Goal: Task Accomplishment & Management: Manage account settings

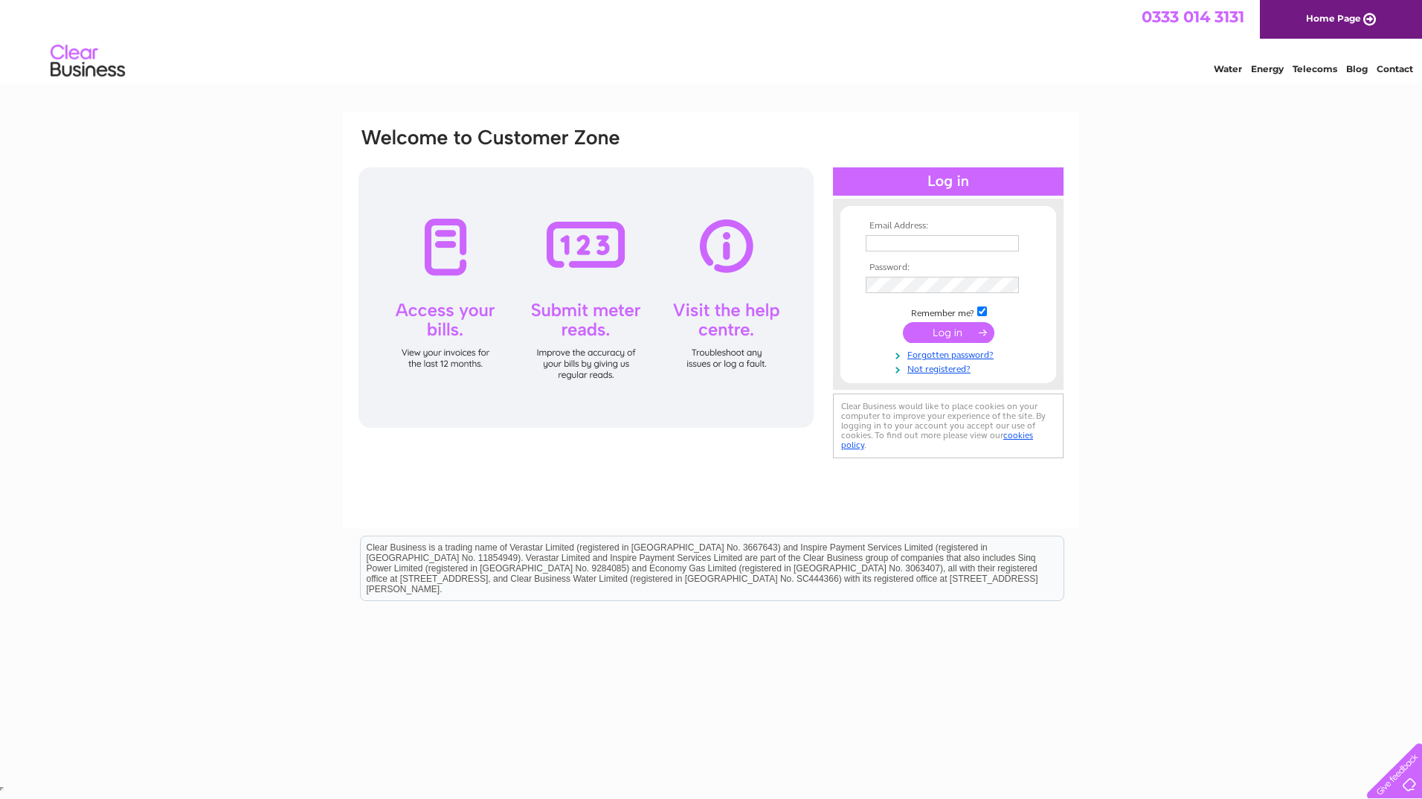
type input "[EMAIL_ADDRESS][DOMAIN_NAME]"
click at [927, 331] on input "submit" at bounding box center [948, 332] width 91 height 21
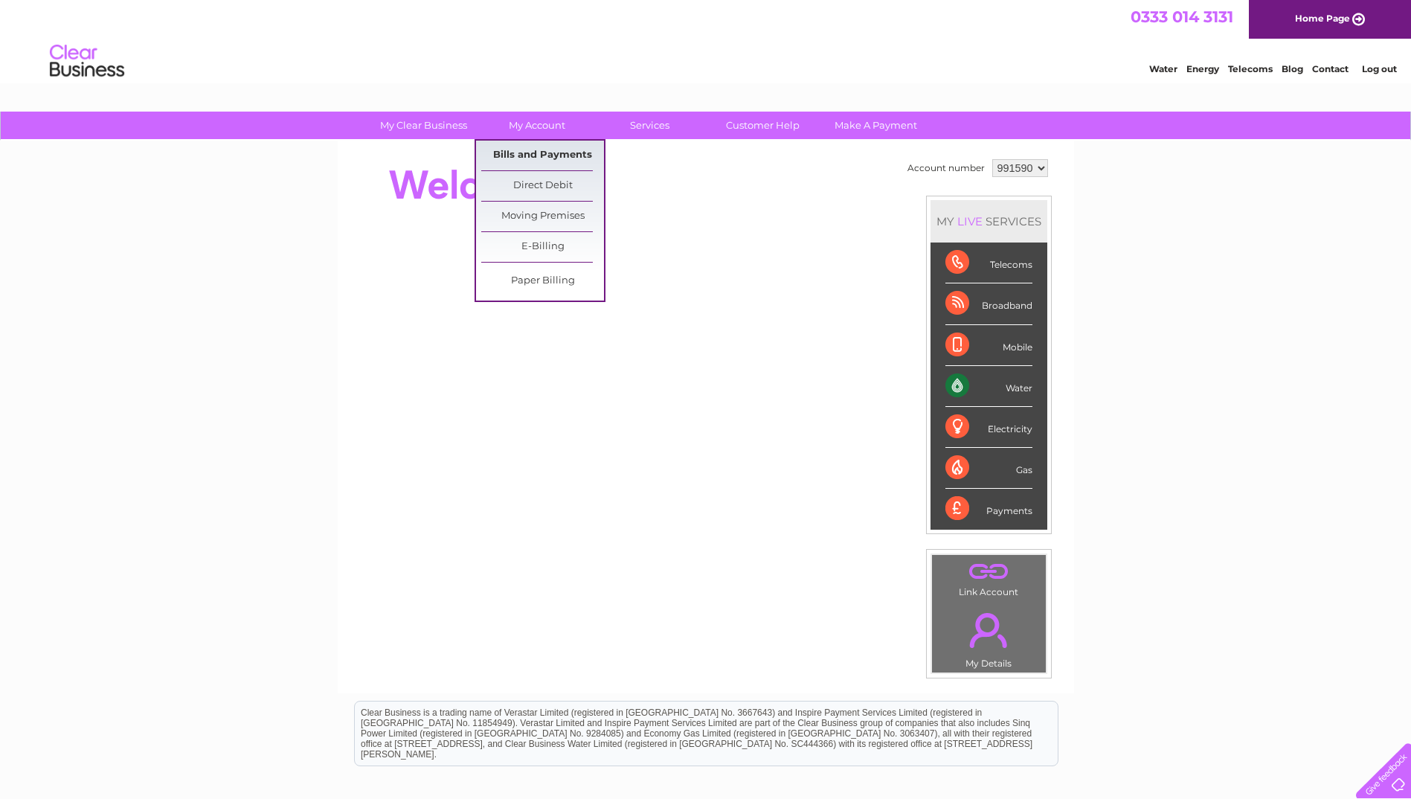
click at [524, 149] on link "Bills and Payments" at bounding box center [542, 156] width 123 height 30
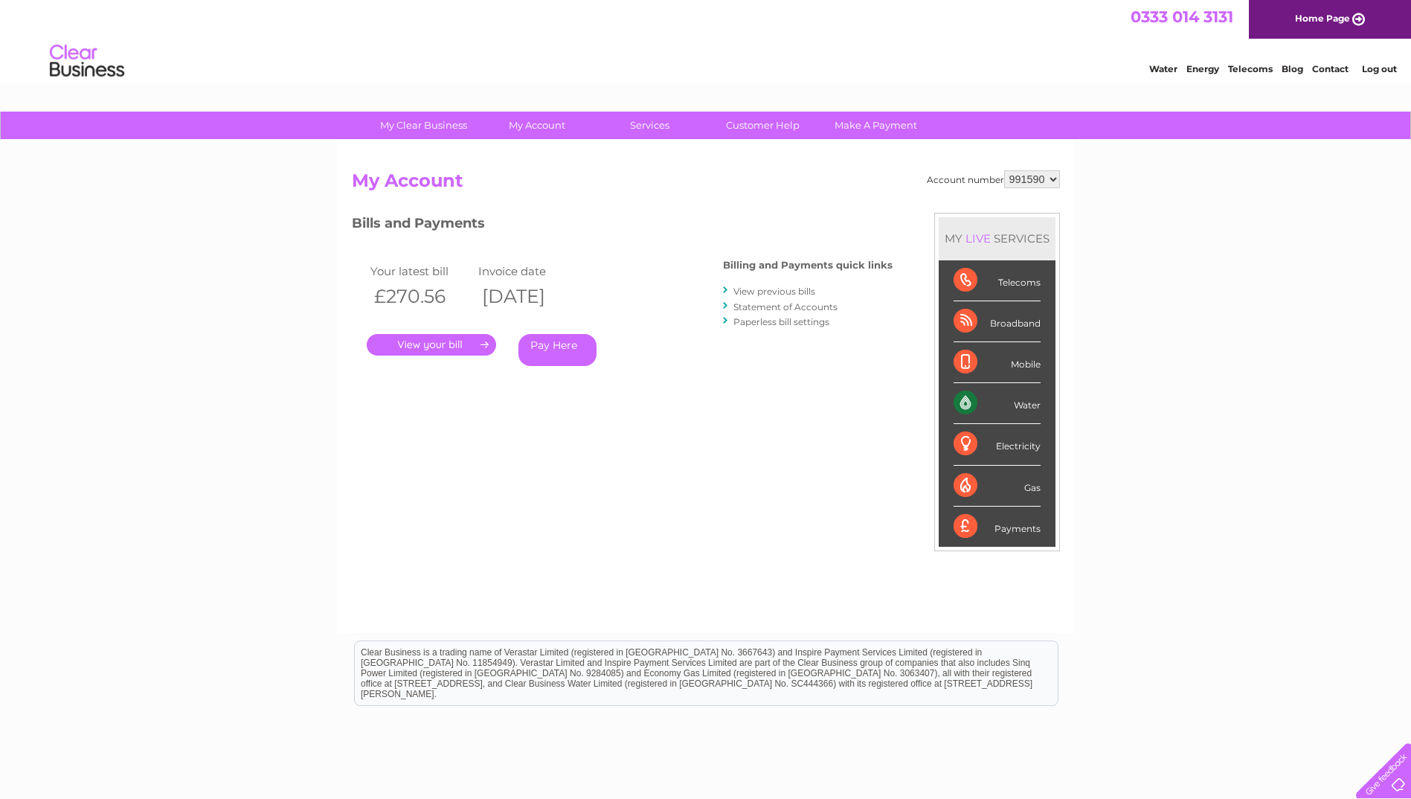
click at [435, 341] on link "." at bounding box center [431, 345] width 129 height 22
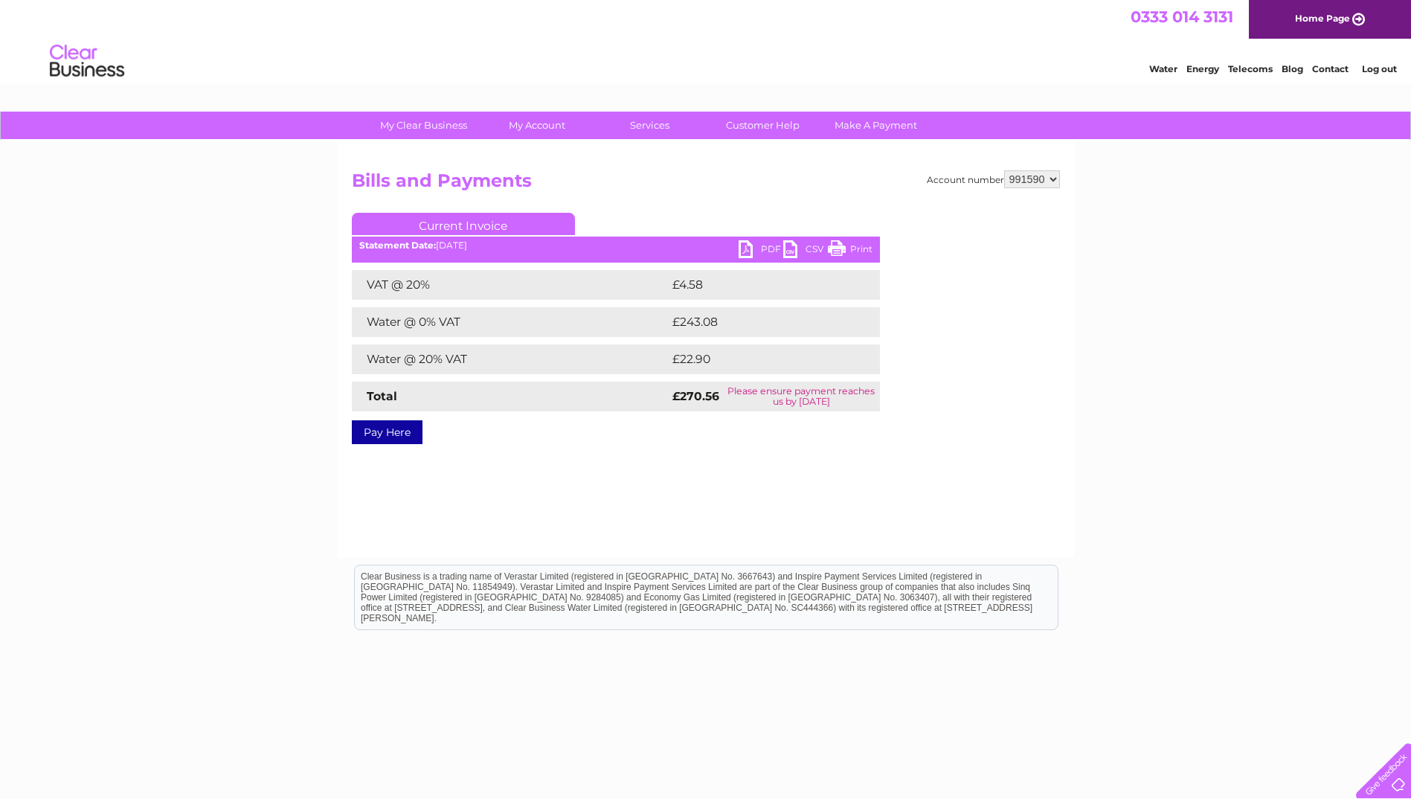
click at [761, 247] on link "PDF" at bounding box center [761, 251] width 45 height 22
click at [759, 242] on link "PDF" at bounding box center [761, 251] width 45 height 22
